Goal: Information Seeking & Learning: Learn about a topic

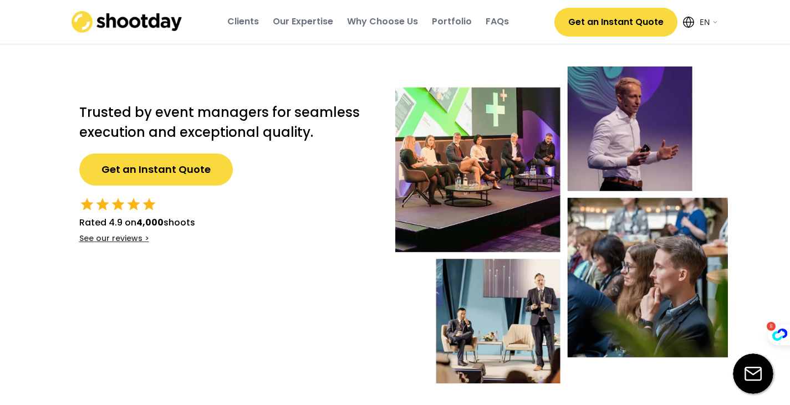
select select ""en""
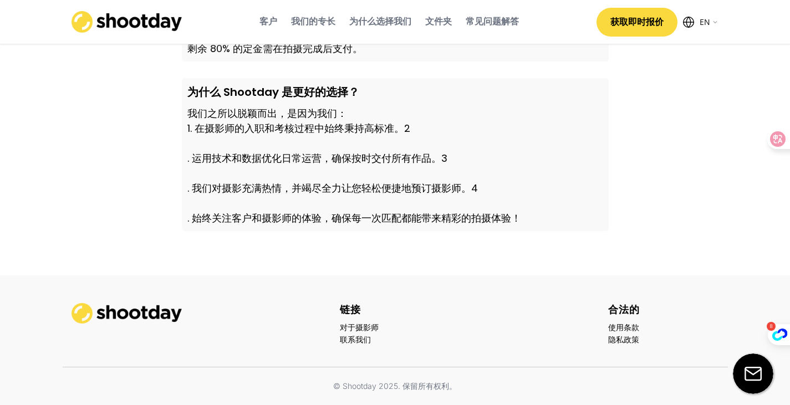
scroll to position [3714, 0]
click at [379, 23] on font "为什么选择我们" at bounding box center [380, 21] width 62 height 13
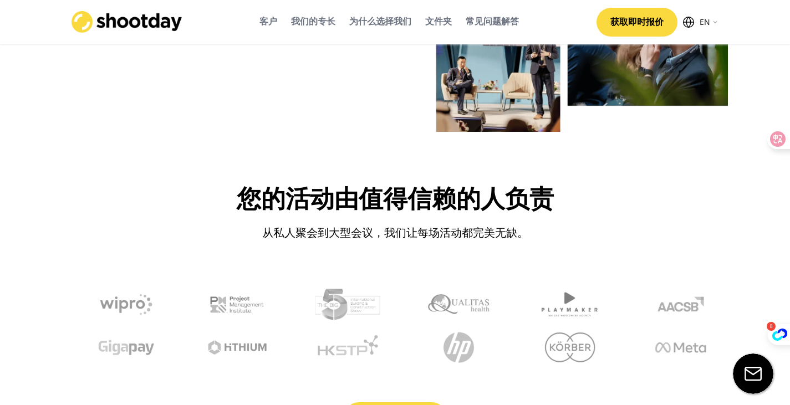
scroll to position [0, 0]
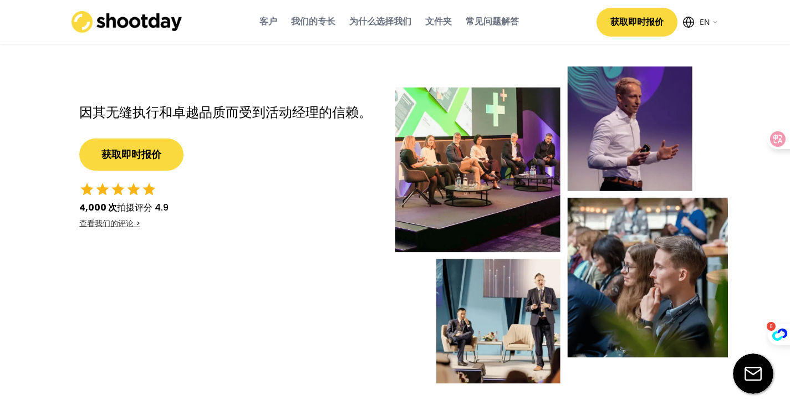
click at [713, 18] on select "英语 EN 增强现实 (AR)" at bounding box center [708, 22] width 22 height 22
